Goal: Check status: Check status

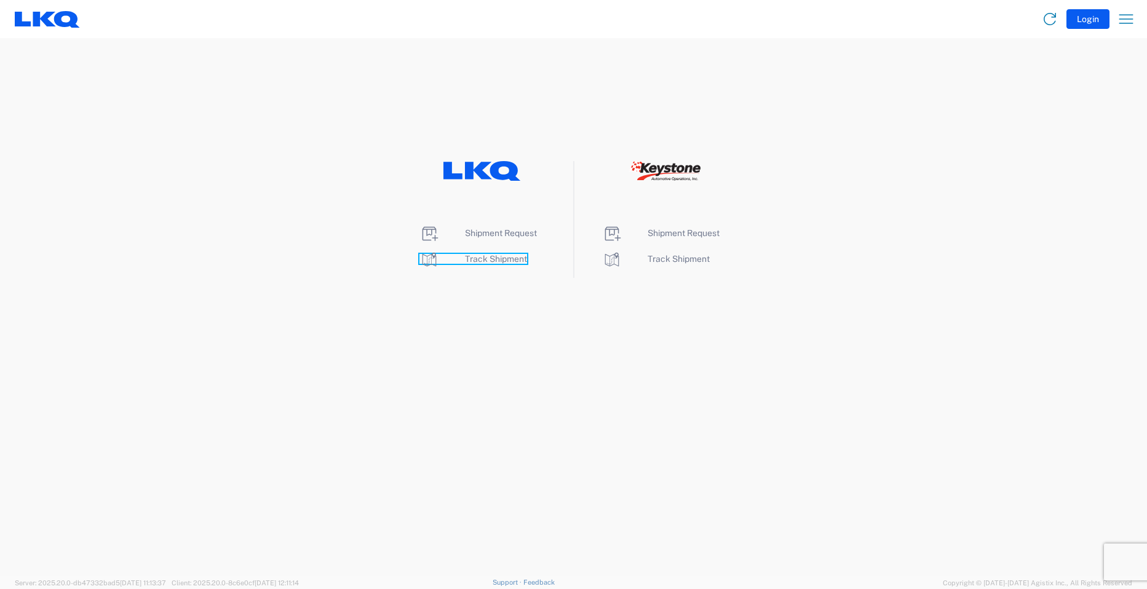
click at [482, 255] on span "Track Shipment" at bounding box center [496, 259] width 62 height 10
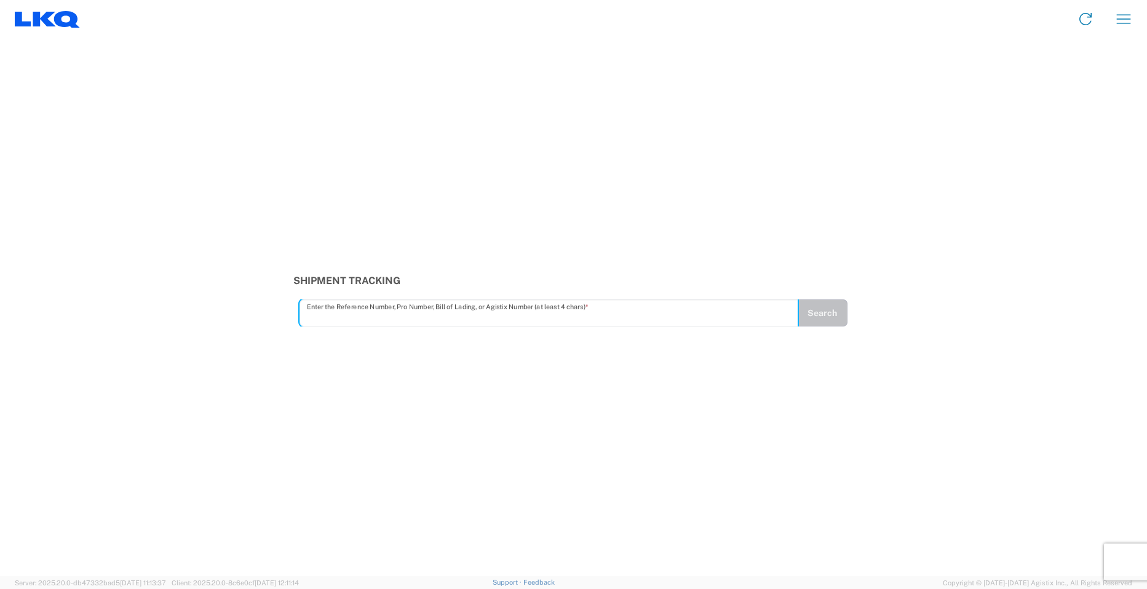
click at [349, 321] on input "text" at bounding box center [549, 314] width 485 height 22
type input "56682237"
click at [826, 316] on button "Search" at bounding box center [822, 313] width 50 height 27
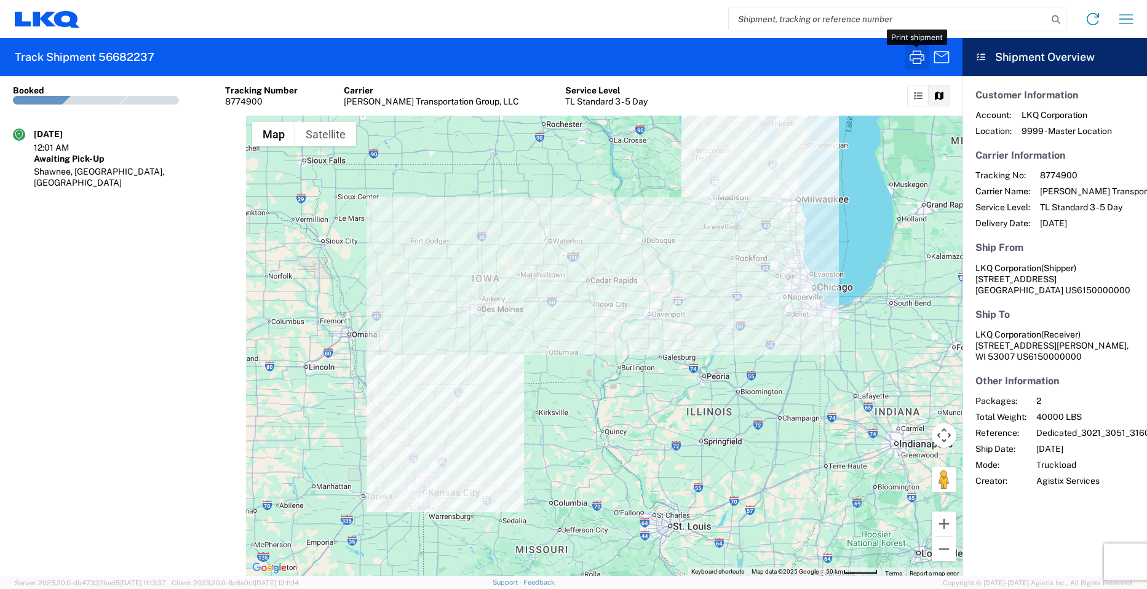
click at [913, 57] on icon "button" at bounding box center [917, 57] width 20 height 20
